Goal: Transaction & Acquisition: Purchase product/service

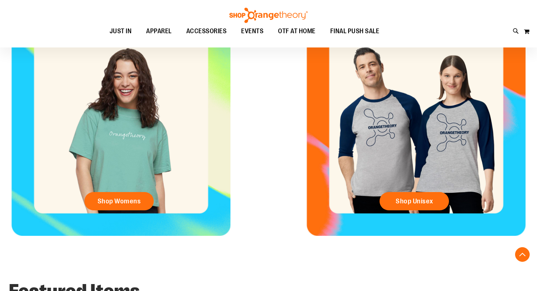
scroll to position [321, 0]
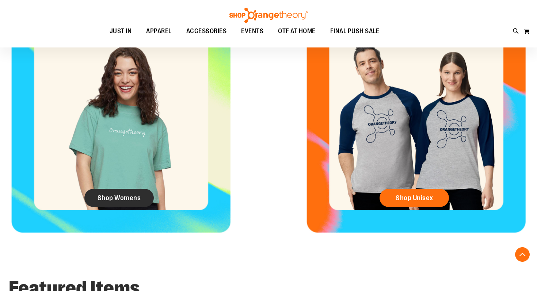
click at [139, 202] on span "Shop Womens" at bounding box center [120, 198] width 44 height 8
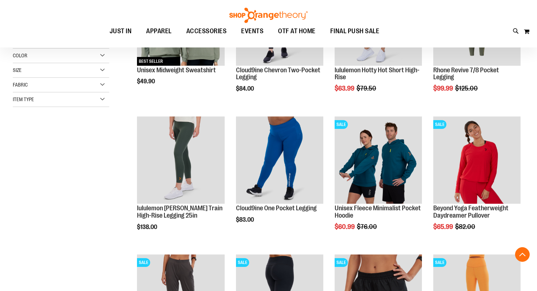
scroll to position [171, 0]
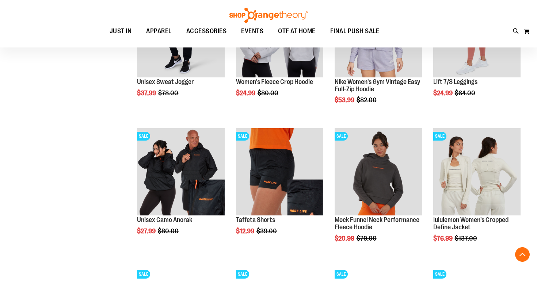
scroll to position [575, 0]
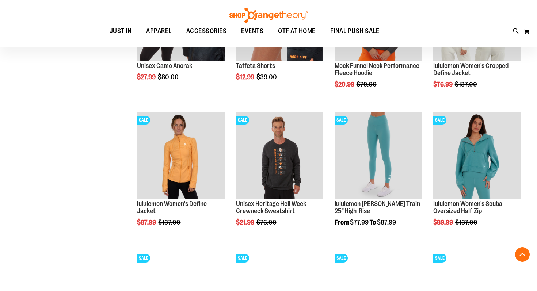
scroll to position [733, 0]
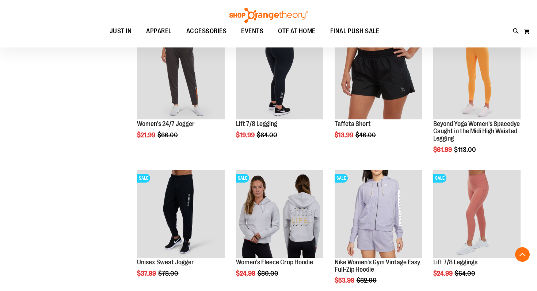
scroll to position [267, 0]
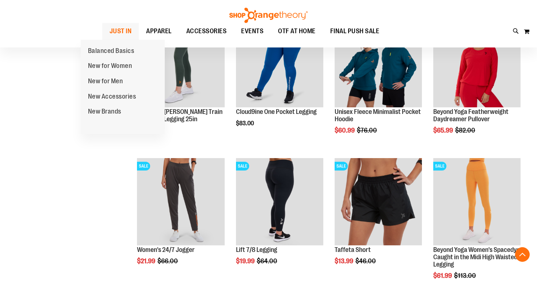
click at [110, 32] on span "JUST IN" at bounding box center [121, 31] width 22 height 16
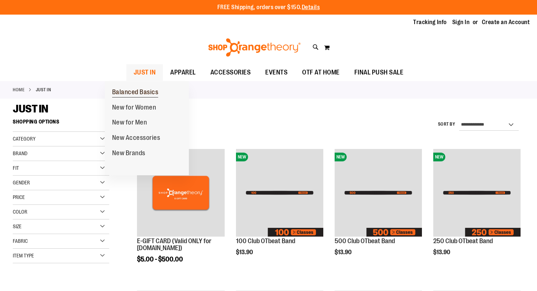
click at [129, 92] on span "Balanced Basics" at bounding box center [135, 92] width 46 height 9
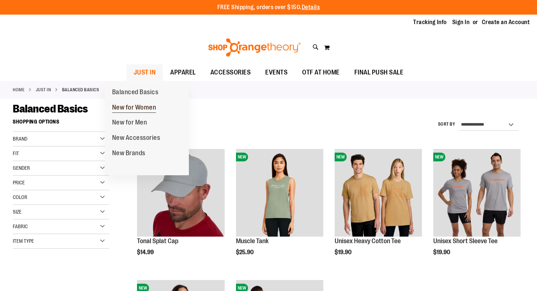
click at [125, 110] on span "New for Women" at bounding box center [134, 108] width 44 height 9
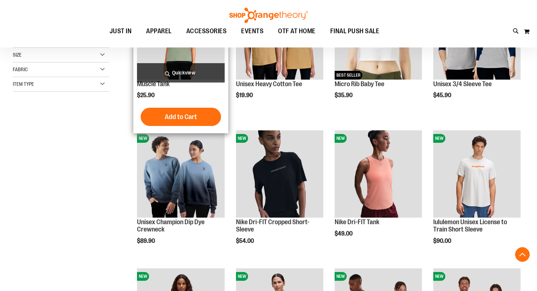
scroll to position [165, 0]
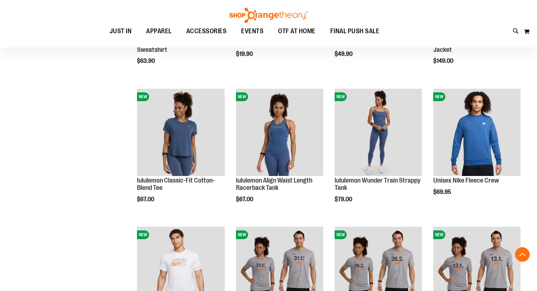
scroll to position [617, 0]
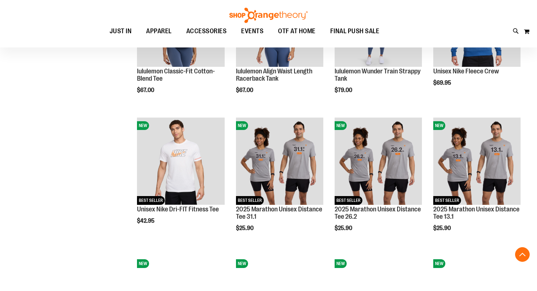
scroll to position [646, 0]
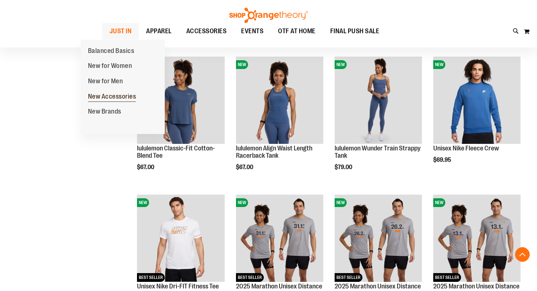
click at [111, 97] on span "New Accessories" at bounding box center [112, 97] width 48 height 9
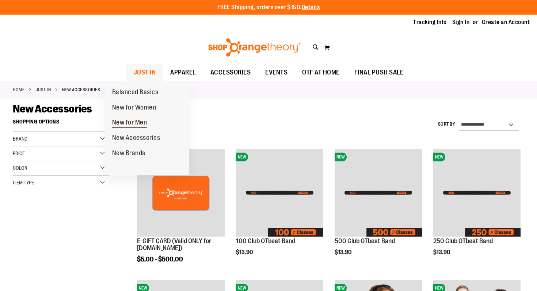
click at [129, 124] on span "New for Men" at bounding box center [129, 123] width 35 height 9
click at [139, 124] on span "New for Men" at bounding box center [129, 123] width 35 height 9
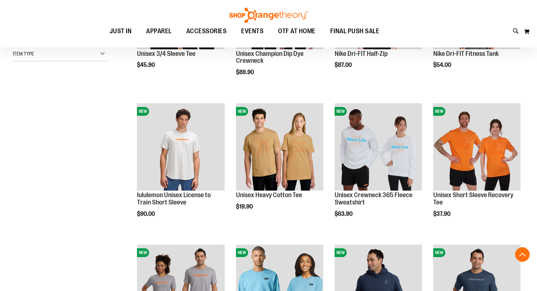
scroll to position [188, 0]
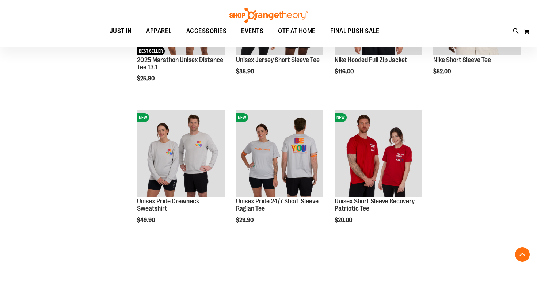
scroll to position [745, 0]
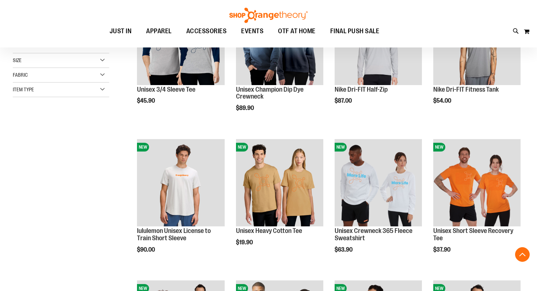
scroll to position [128, 0]
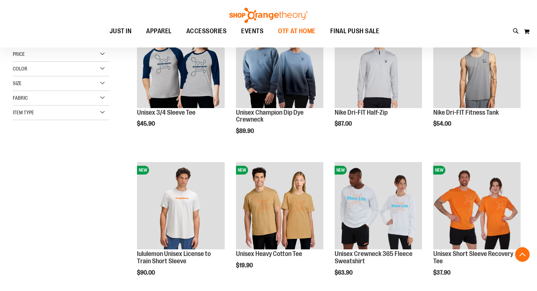
click at [291, 29] on span "OTF AT HOME" at bounding box center [297, 31] width 38 height 16
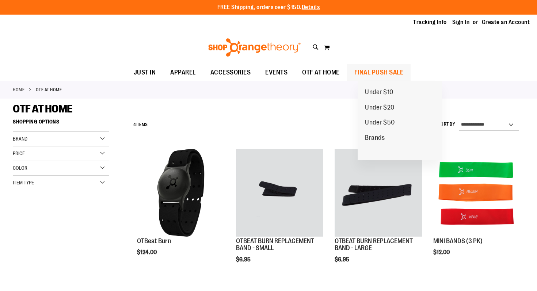
click at [389, 73] on span "FINAL PUSH SALE" at bounding box center [379, 72] width 49 height 16
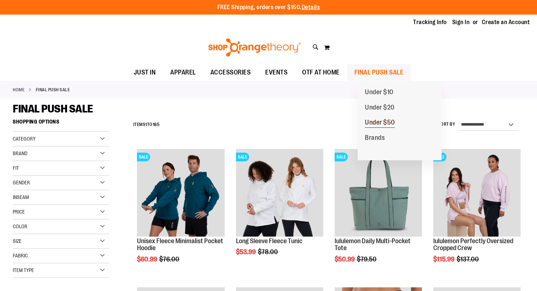
click at [381, 122] on span "Under $50" at bounding box center [380, 123] width 30 height 9
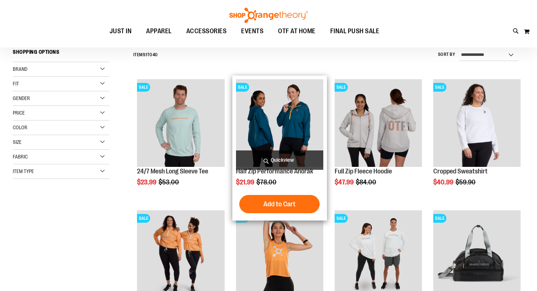
scroll to position [72, 0]
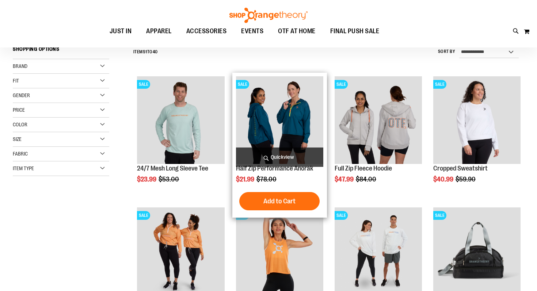
click at [287, 98] on img "product" at bounding box center [279, 119] width 87 height 87
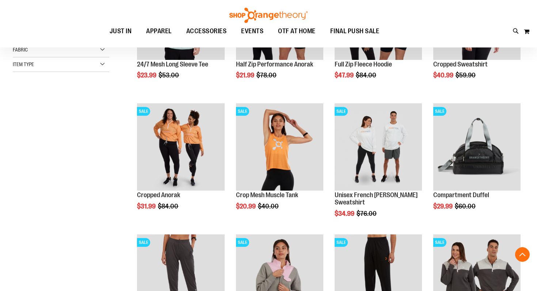
scroll to position [176, 0]
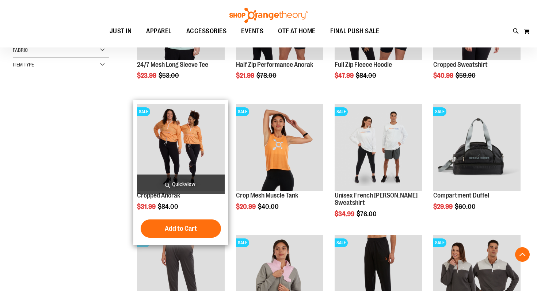
click at [185, 135] on img "product" at bounding box center [180, 147] width 87 height 87
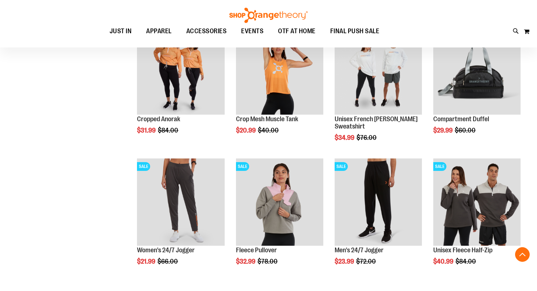
scroll to position [245, 0]
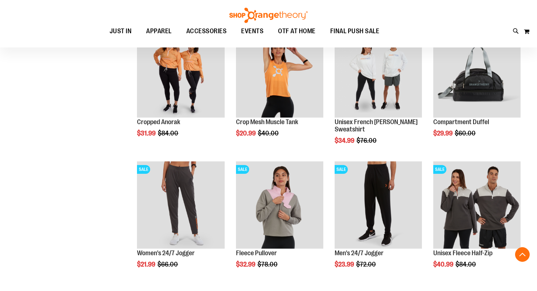
scroll to position [250, 0]
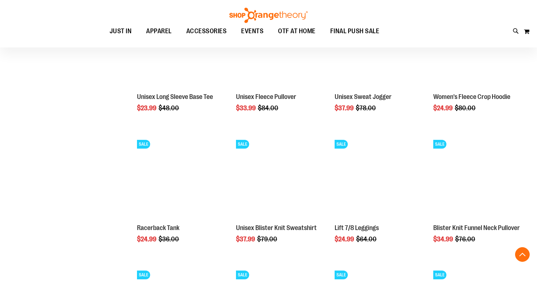
scroll to position [637, 0]
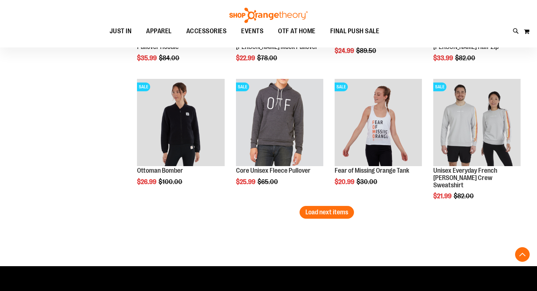
scroll to position [1119, 0]
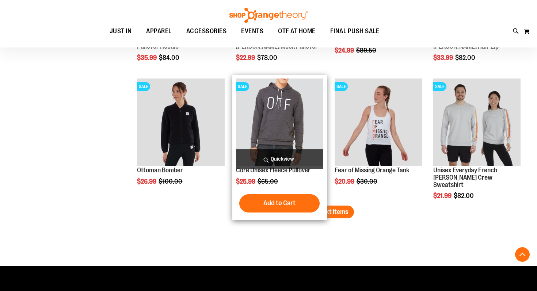
click at [323, 208] on div "Add to Cart In stock" at bounding box center [279, 203] width 87 height 18
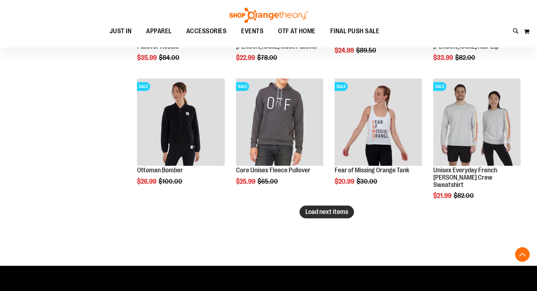
click at [346, 212] on span "Load next items" at bounding box center [327, 211] width 43 height 7
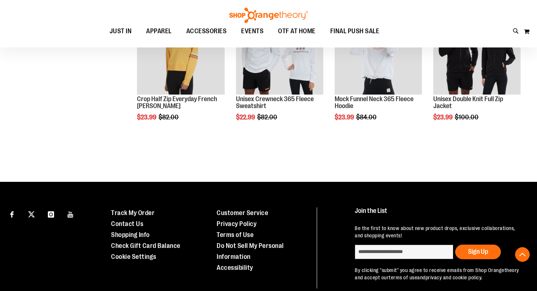
scroll to position [1322, 0]
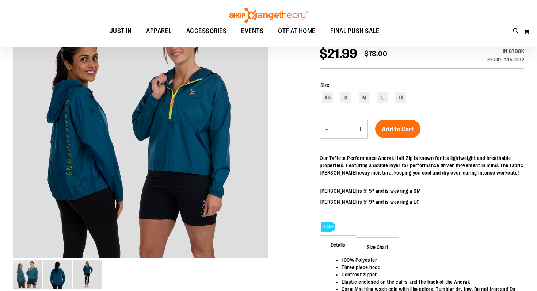
scroll to position [98, 0]
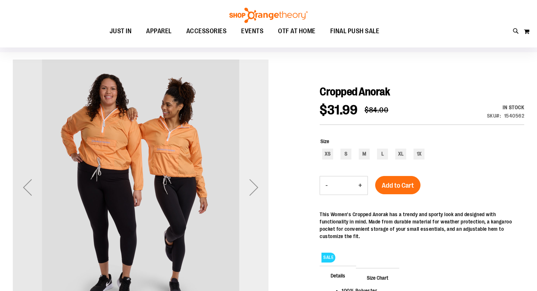
scroll to position [51, 0]
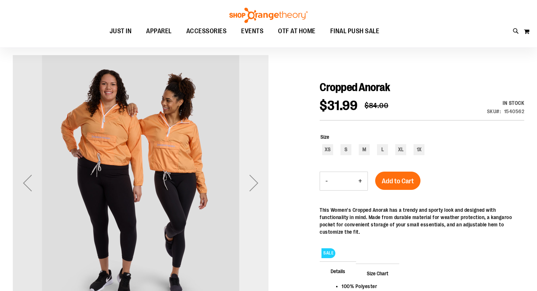
click at [253, 186] on div "Next" at bounding box center [253, 183] width 29 height 29
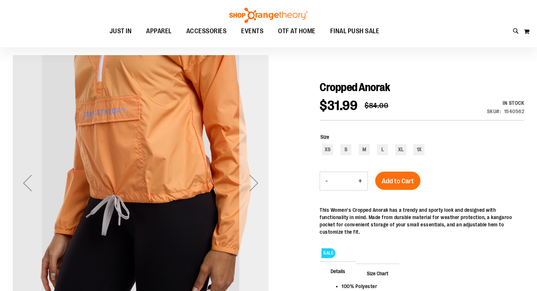
click at [253, 186] on div "Next" at bounding box center [253, 183] width 29 height 29
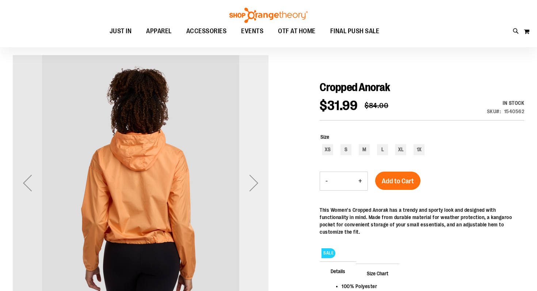
click at [253, 186] on div "Next" at bounding box center [253, 183] width 29 height 29
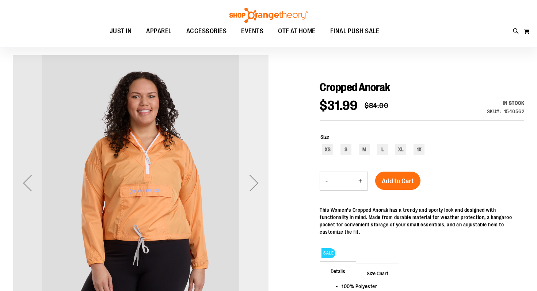
click at [253, 186] on div "Next" at bounding box center [253, 183] width 29 height 29
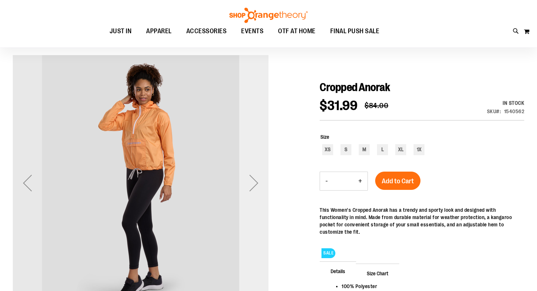
click at [253, 186] on div "Next" at bounding box center [253, 183] width 29 height 29
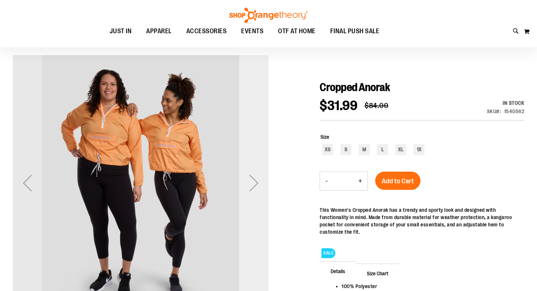
click at [253, 186] on div "Next" at bounding box center [253, 183] width 29 height 29
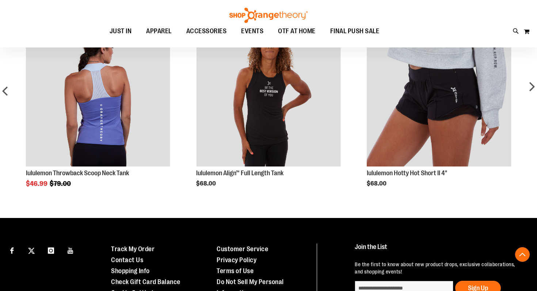
scroll to position [431, 0]
